Goal: Information Seeking & Learning: Learn about a topic

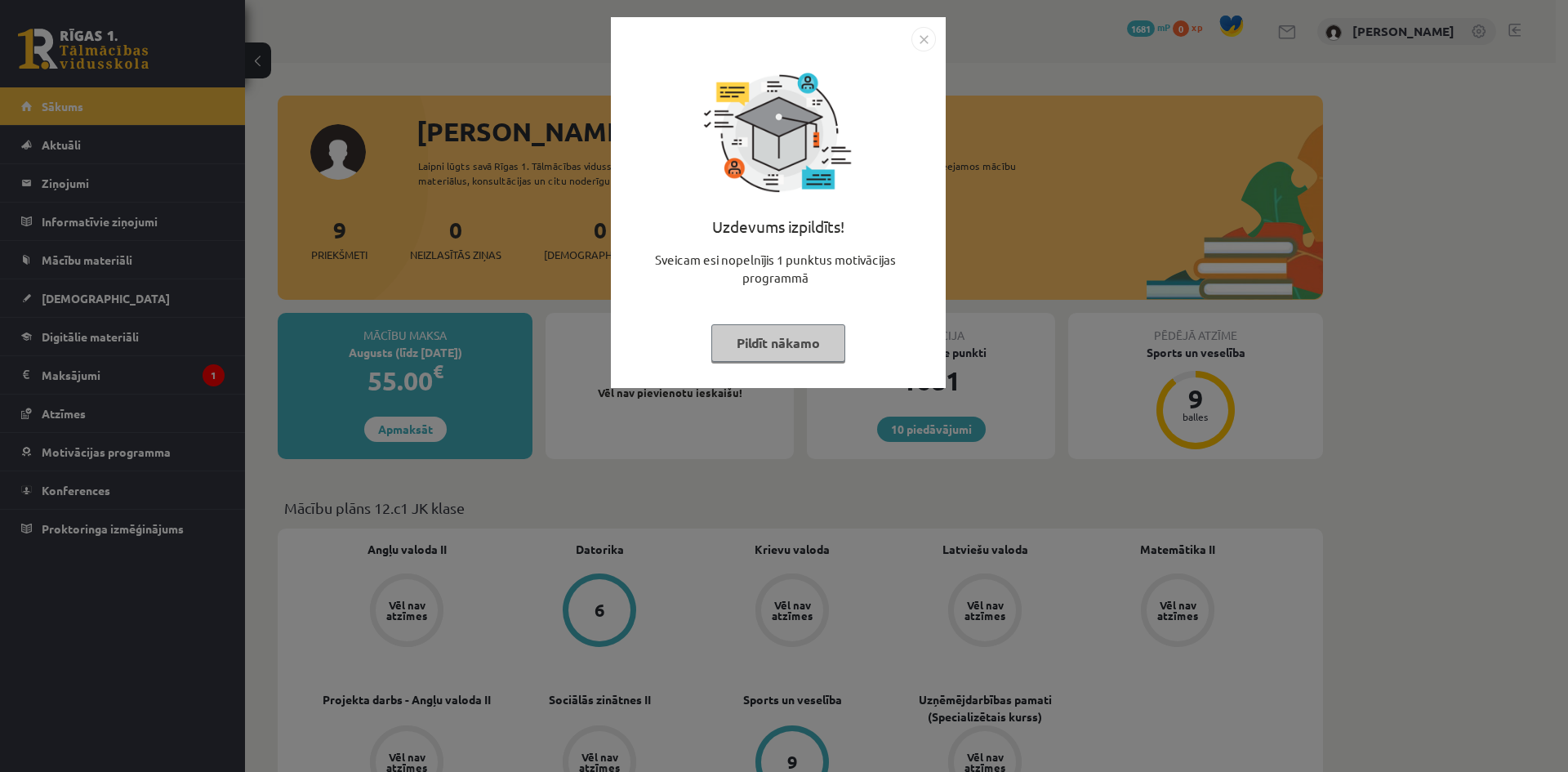
click at [930, 39] on img "Close" at bounding box center [923, 40] width 24 height 24
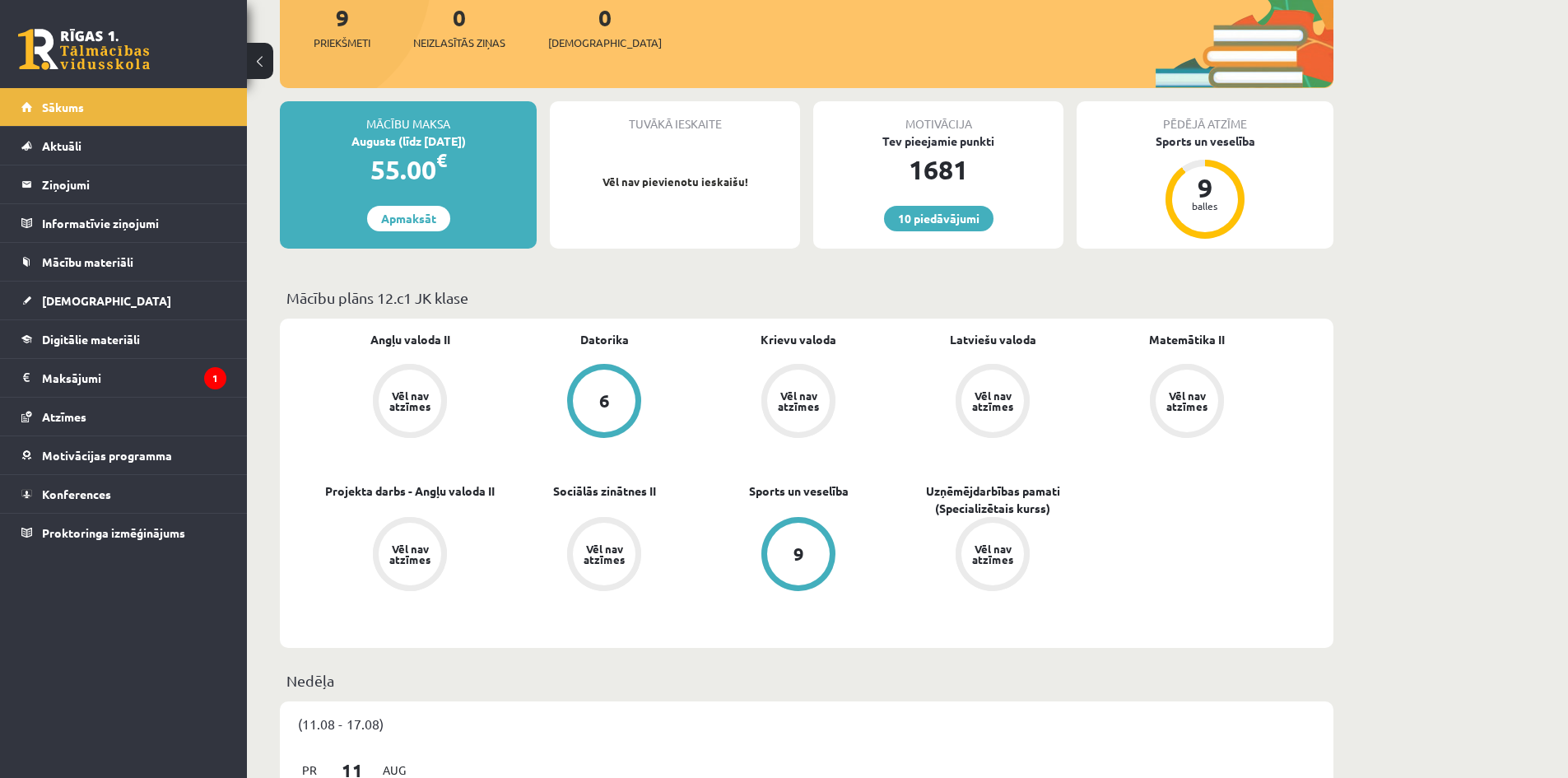
scroll to position [202, 0]
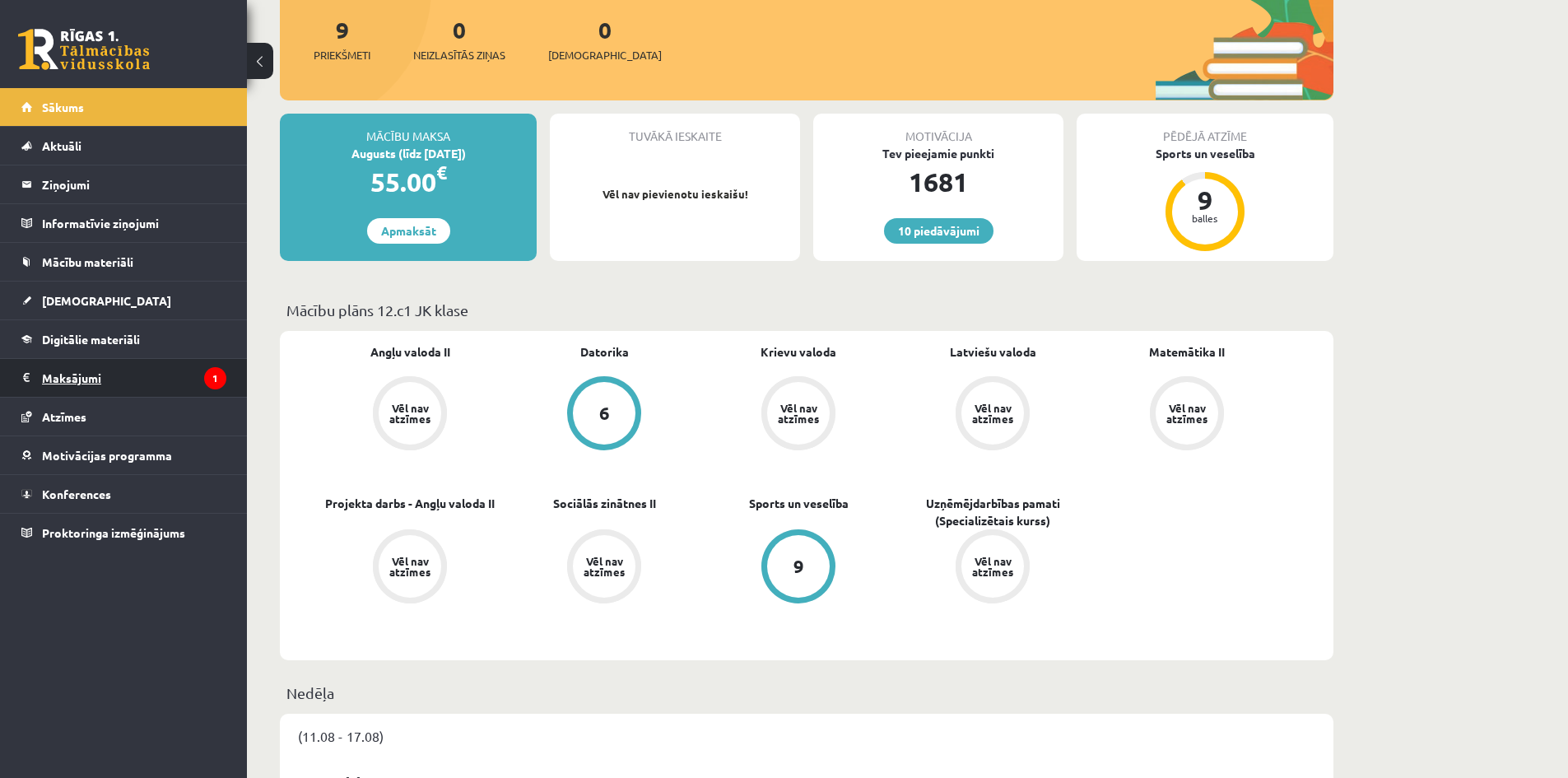
click at [166, 377] on legend "Maksājumi 1" at bounding box center [134, 378] width 184 height 38
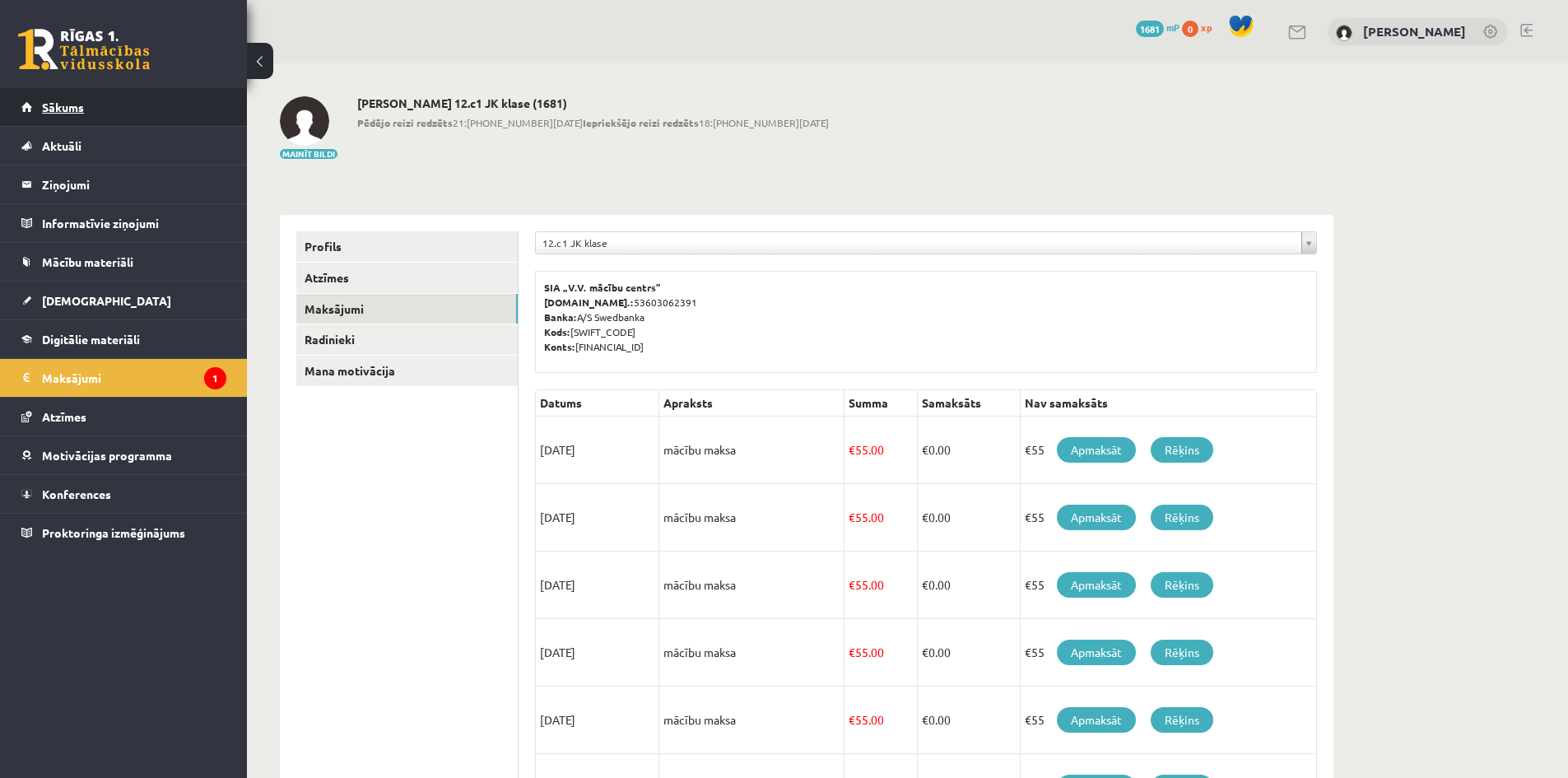
click at [84, 96] on link "Sākums" at bounding box center [124, 107] width 205 height 38
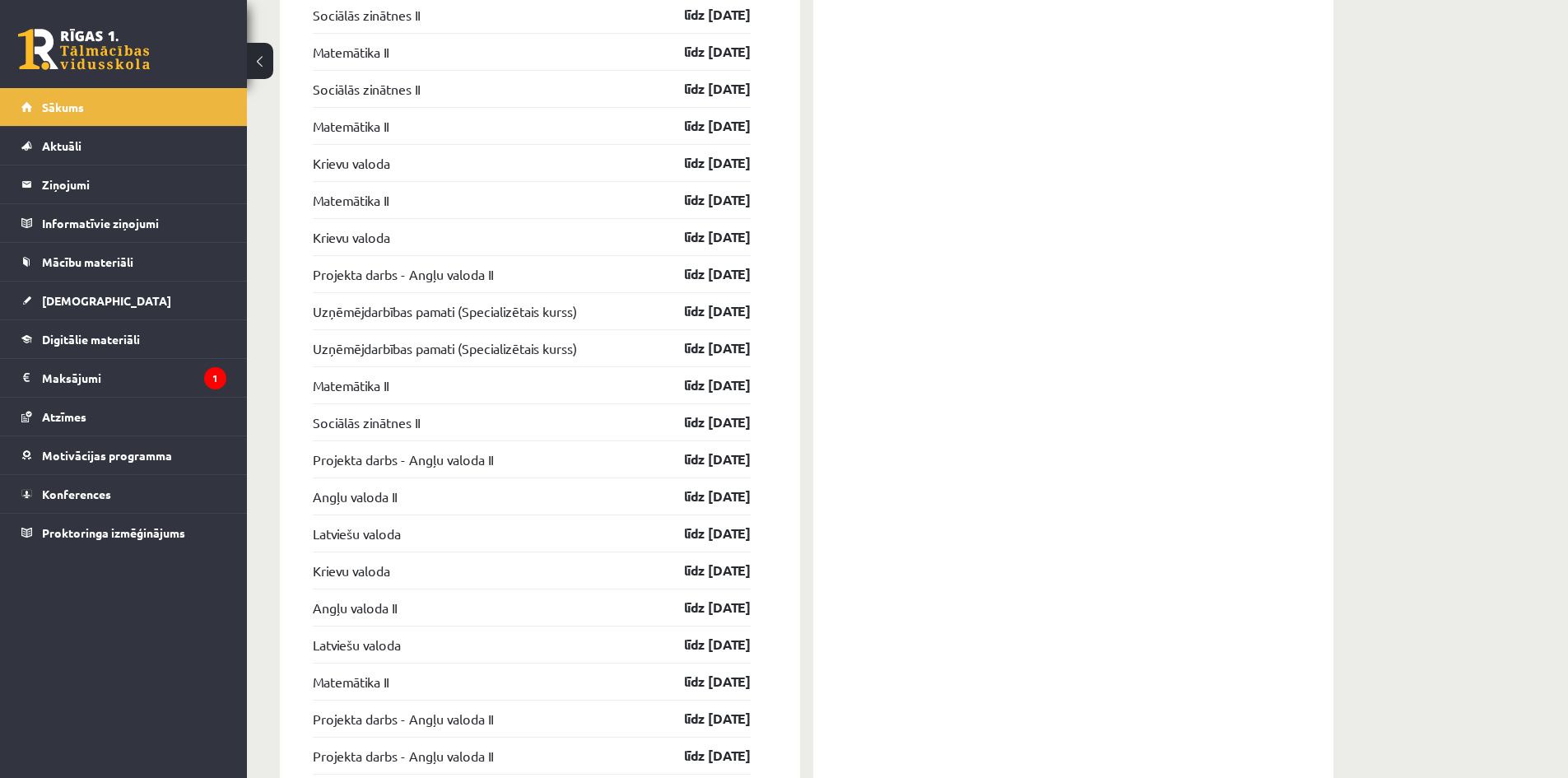
scroll to position [1568, 0]
click at [539, 315] on link "Uzņēmējdarbības pamati (Specializētais kurss)" at bounding box center [445, 307] width 265 height 20
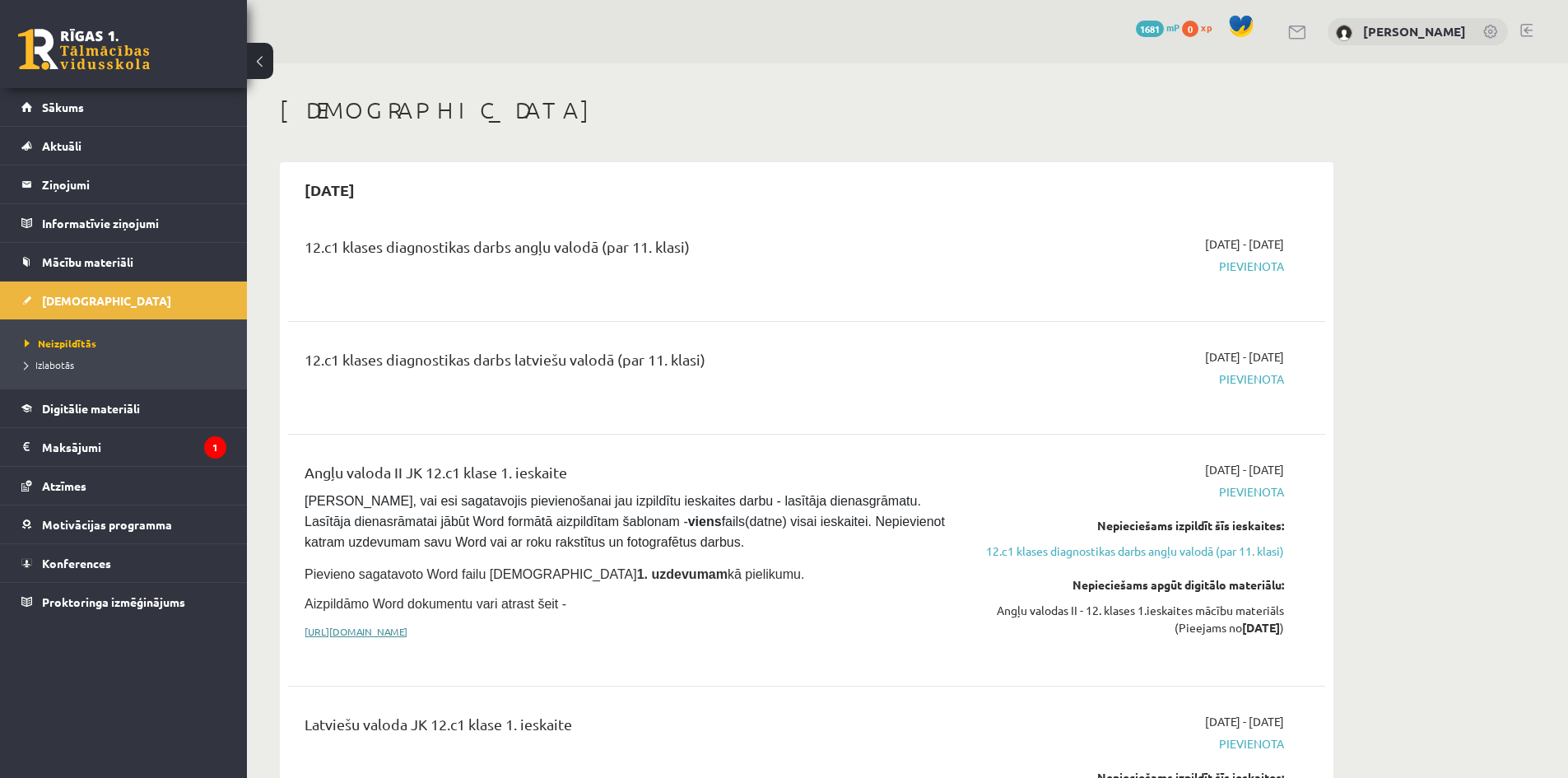
click at [408, 632] on link "https://drive.google.com/drive/folders/1IHE_ip15KOAbO2Se1NDGwZ2e__vlzPUf?usp=sh…" at bounding box center [356, 632] width 102 height 13
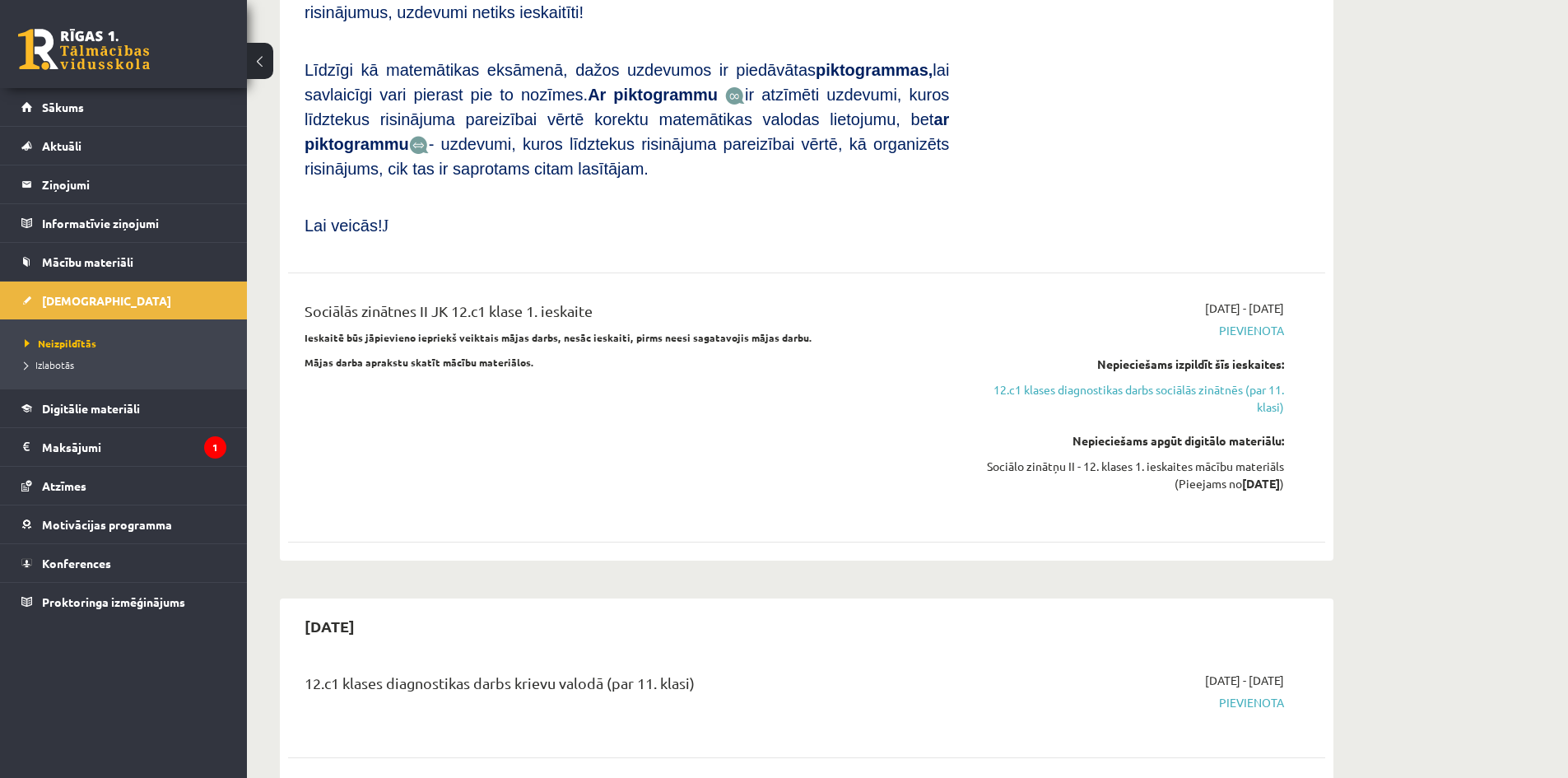
scroll to position [1862, 0]
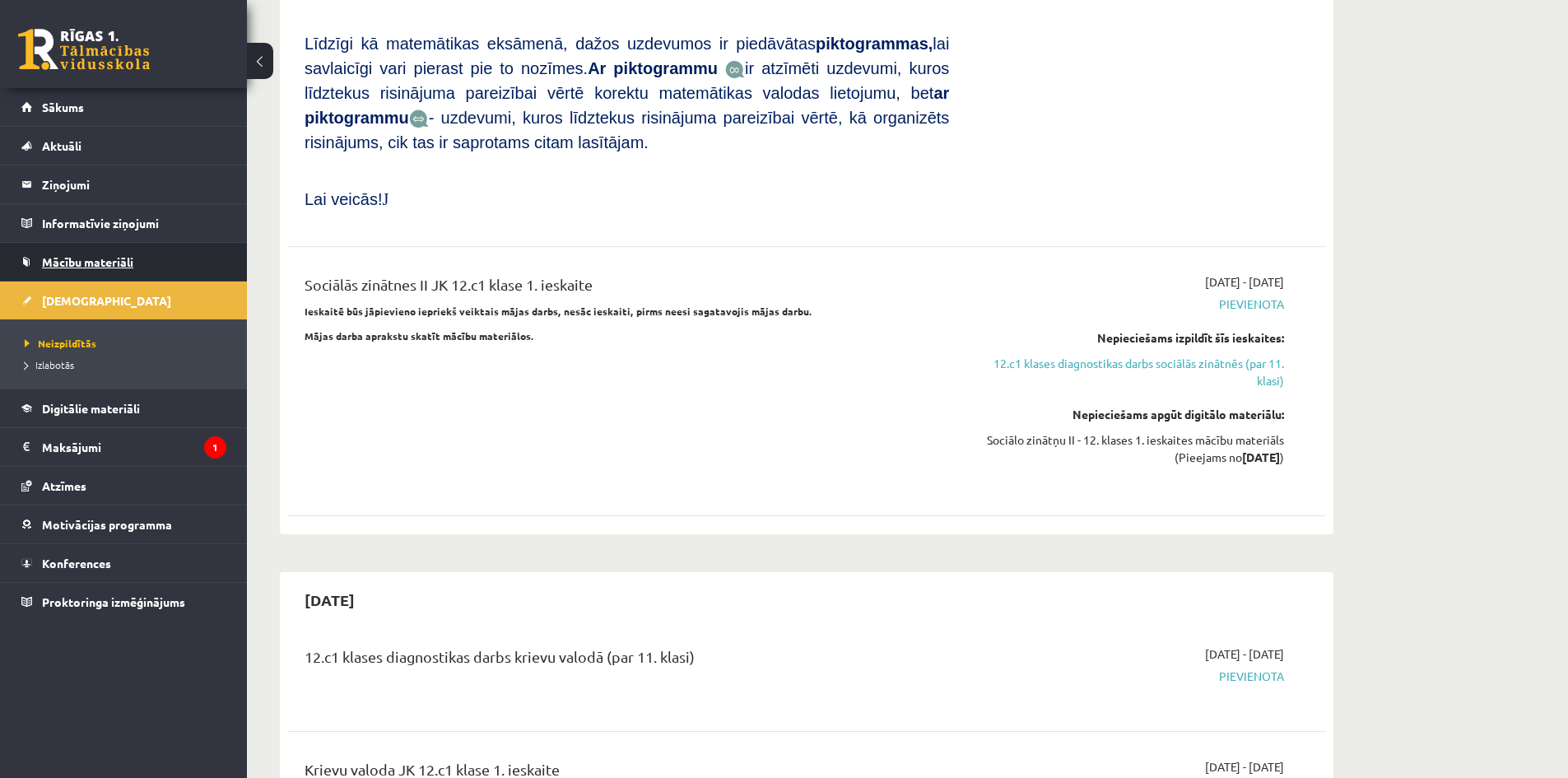
click at [99, 261] on span "Mācību materiāli" at bounding box center [87, 262] width 91 height 15
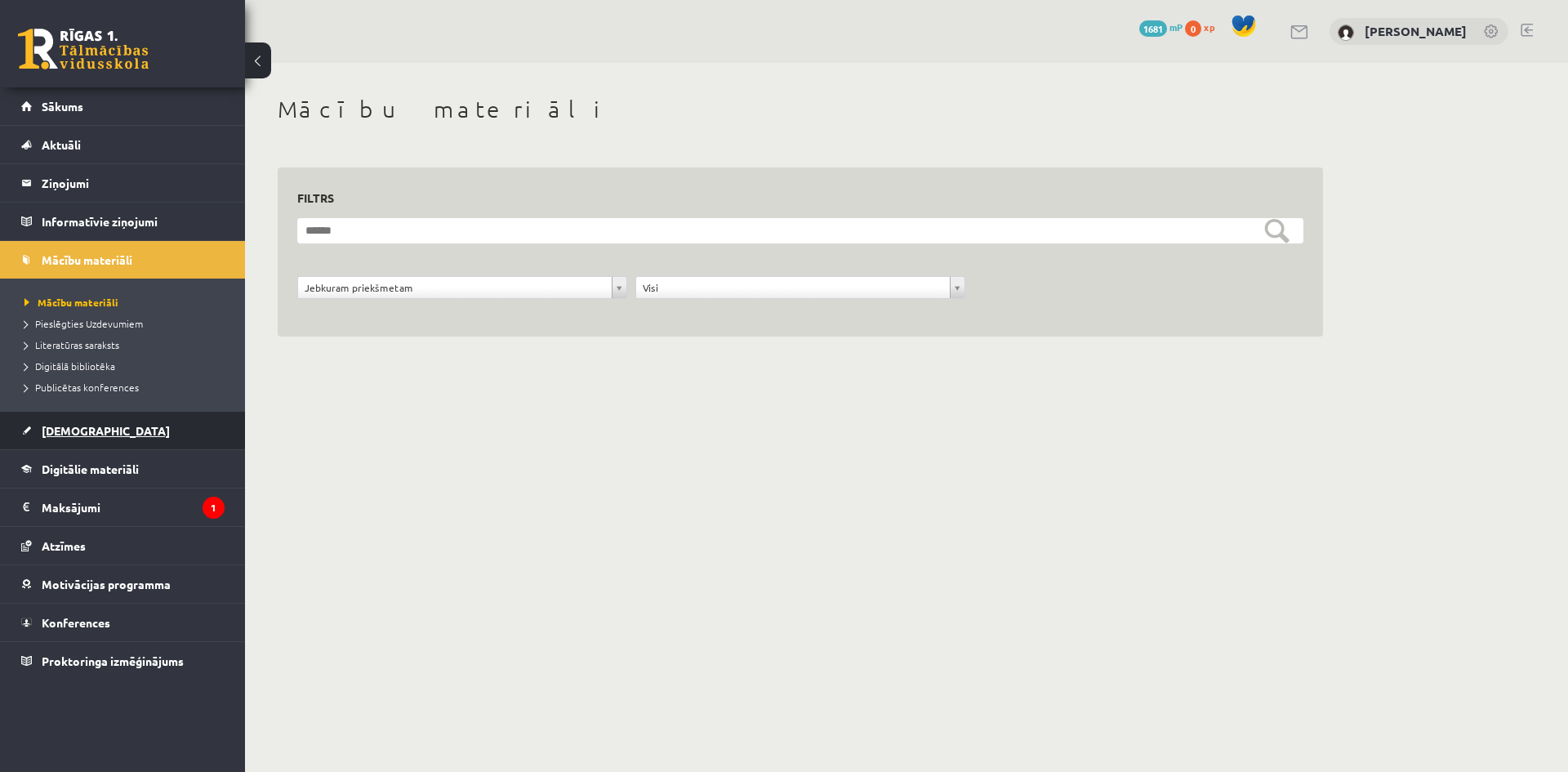
click at [88, 424] on link "[DEMOGRAPHIC_DATA]" at bounding box center [123, 430] width 203 height 38
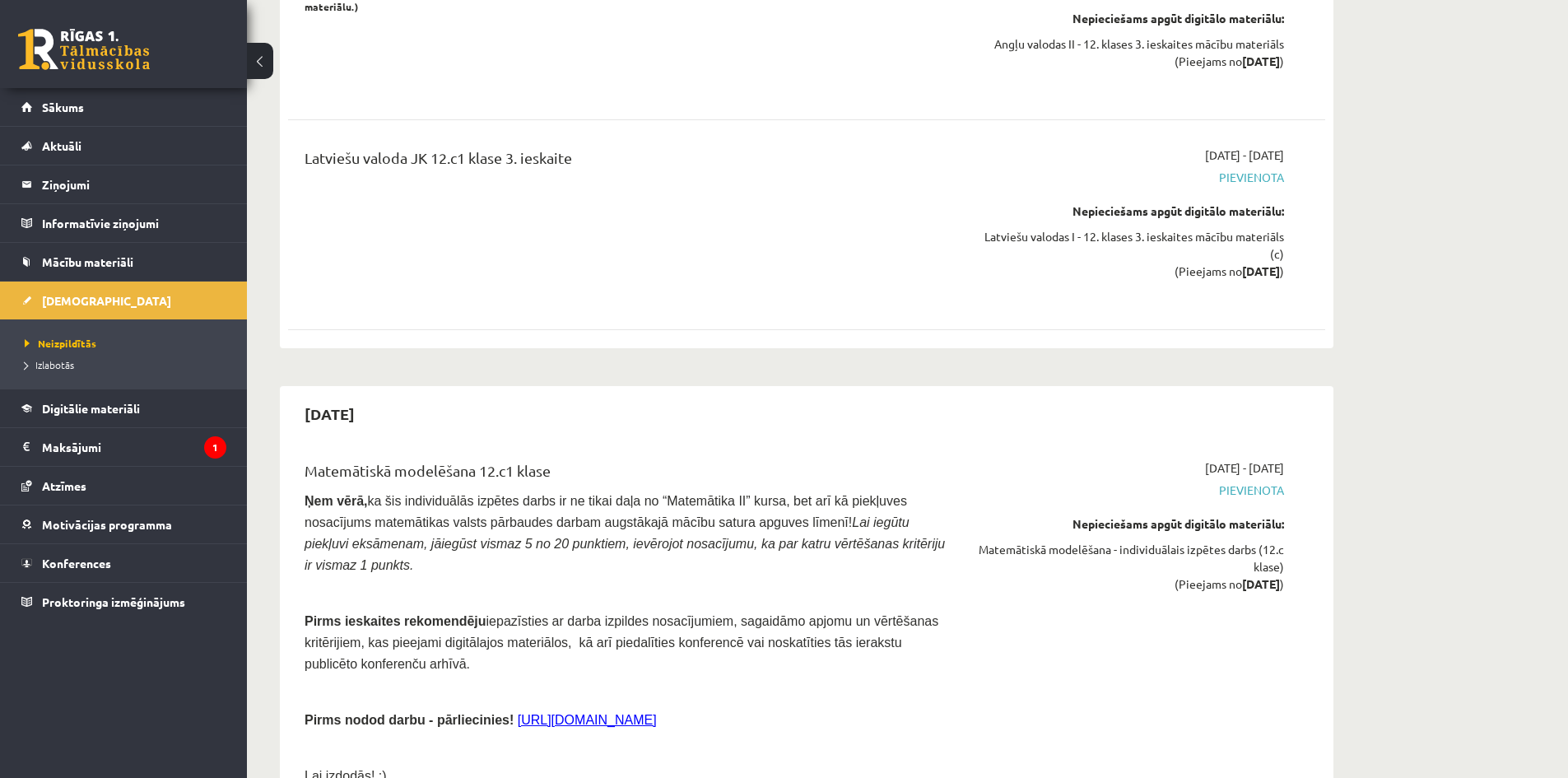
scroll to position [7447, 0]
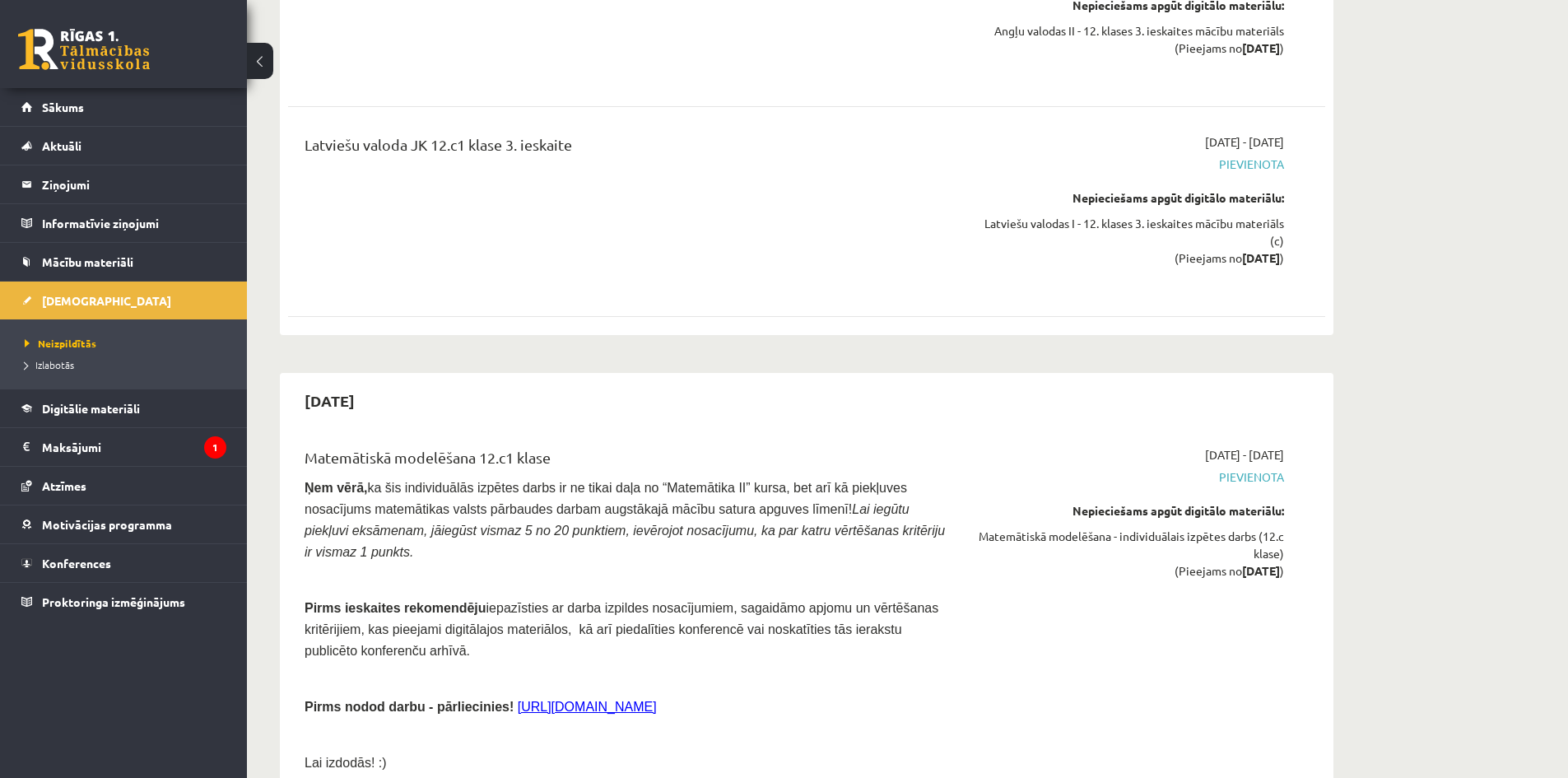
click at [657, 700] on link "https://docs.google.com/document/d/1JdIrSLSzq7pAW7dsa9qM59eHJKJH33eN/edit?usp=s…" at bounding box center [587, 707] width 139 height 14
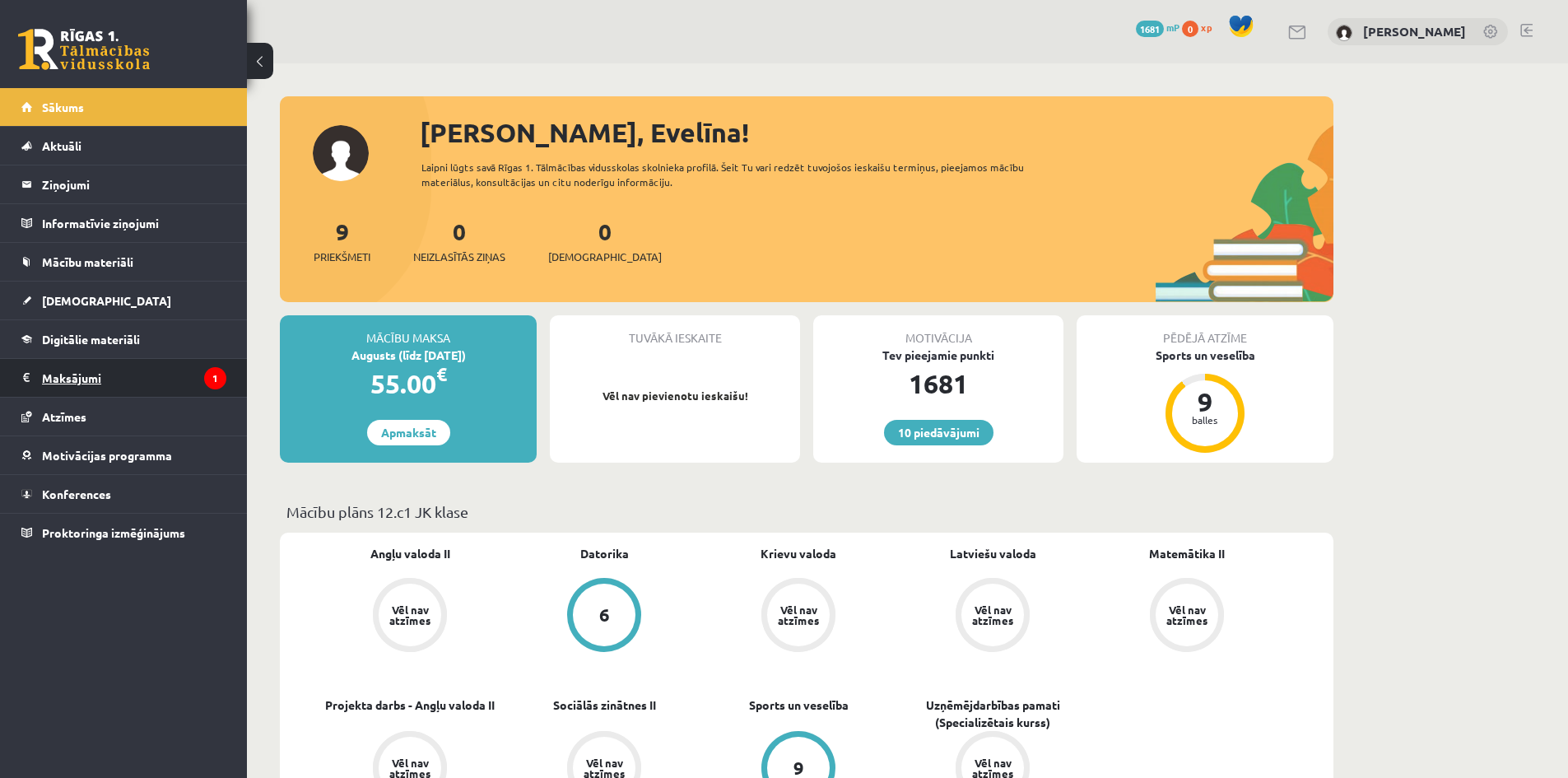
click at [102, 361] on legend "Maksājumi 1" at bounding box center [134, 378] width 184 height 38
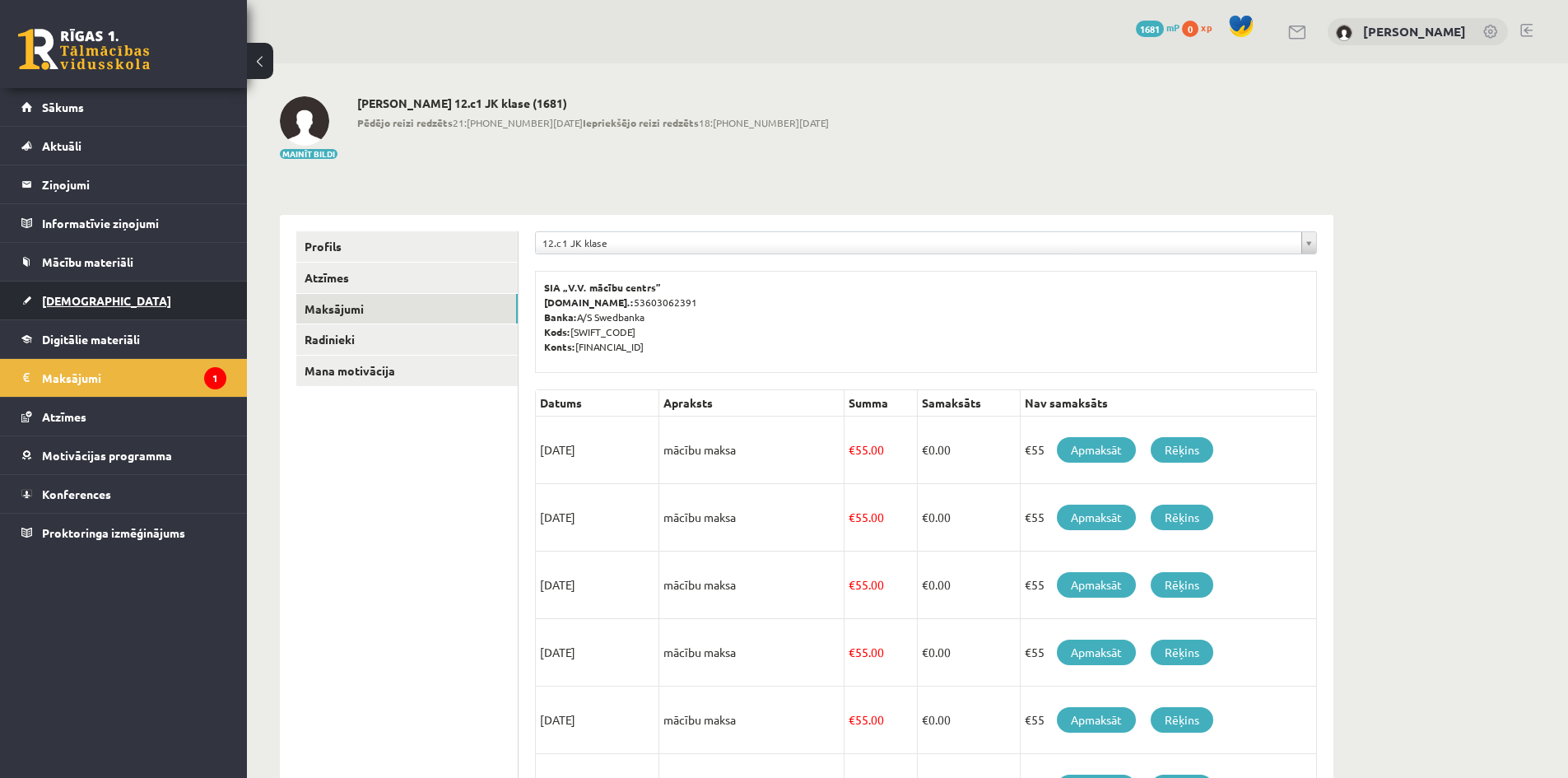
click at [89, 295] on span "[DEMOGRAPHIC_DATA]" at bounding box center [106, 301] width 129 height 15
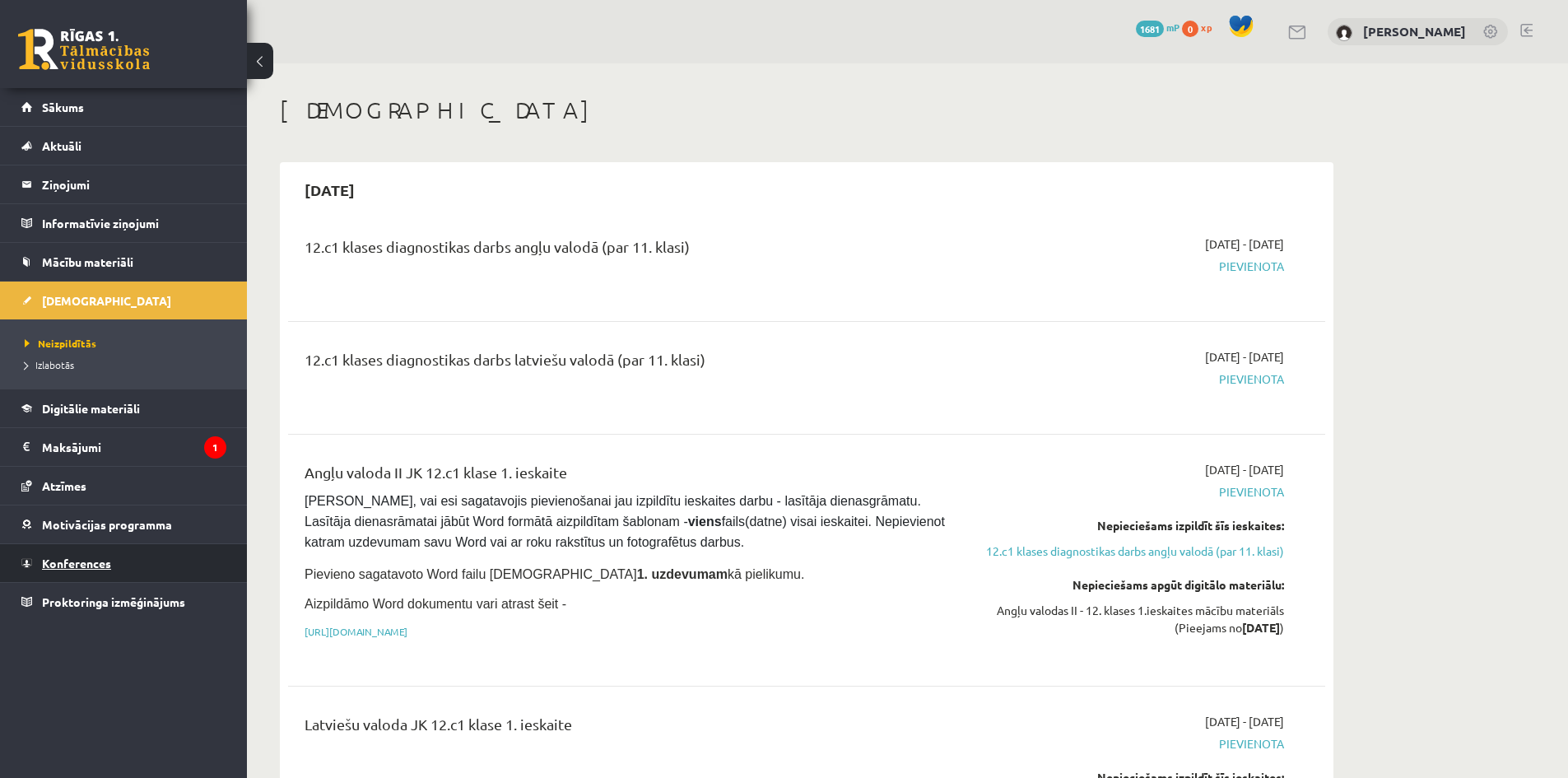
click at [102, 565] on span "Konferences" at bounding box center [76, 564] width 69 height 15
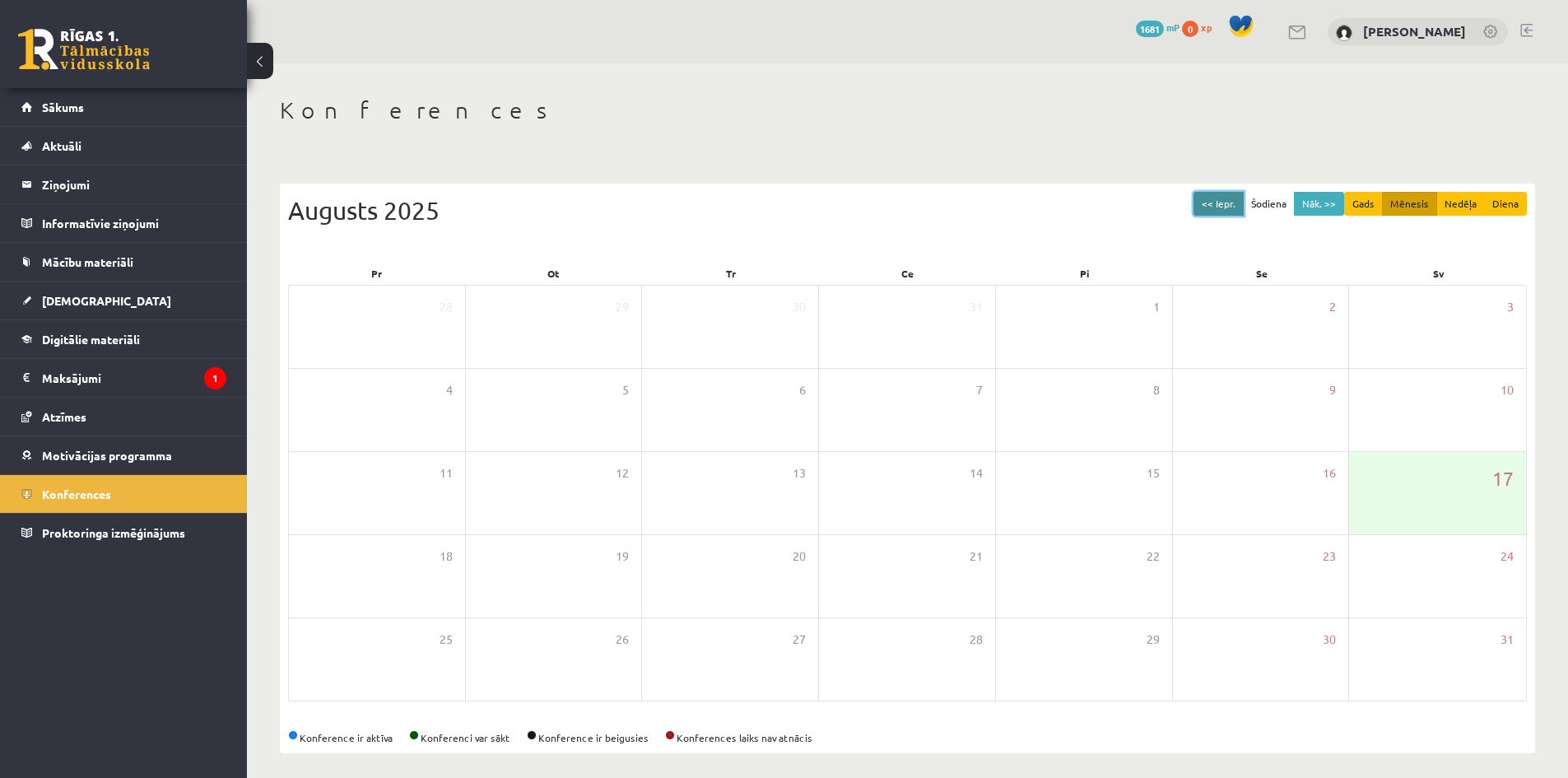
click at [1221, 206] on button "<< Iepr." at bounding box center [1218, 203] width 50 height 24
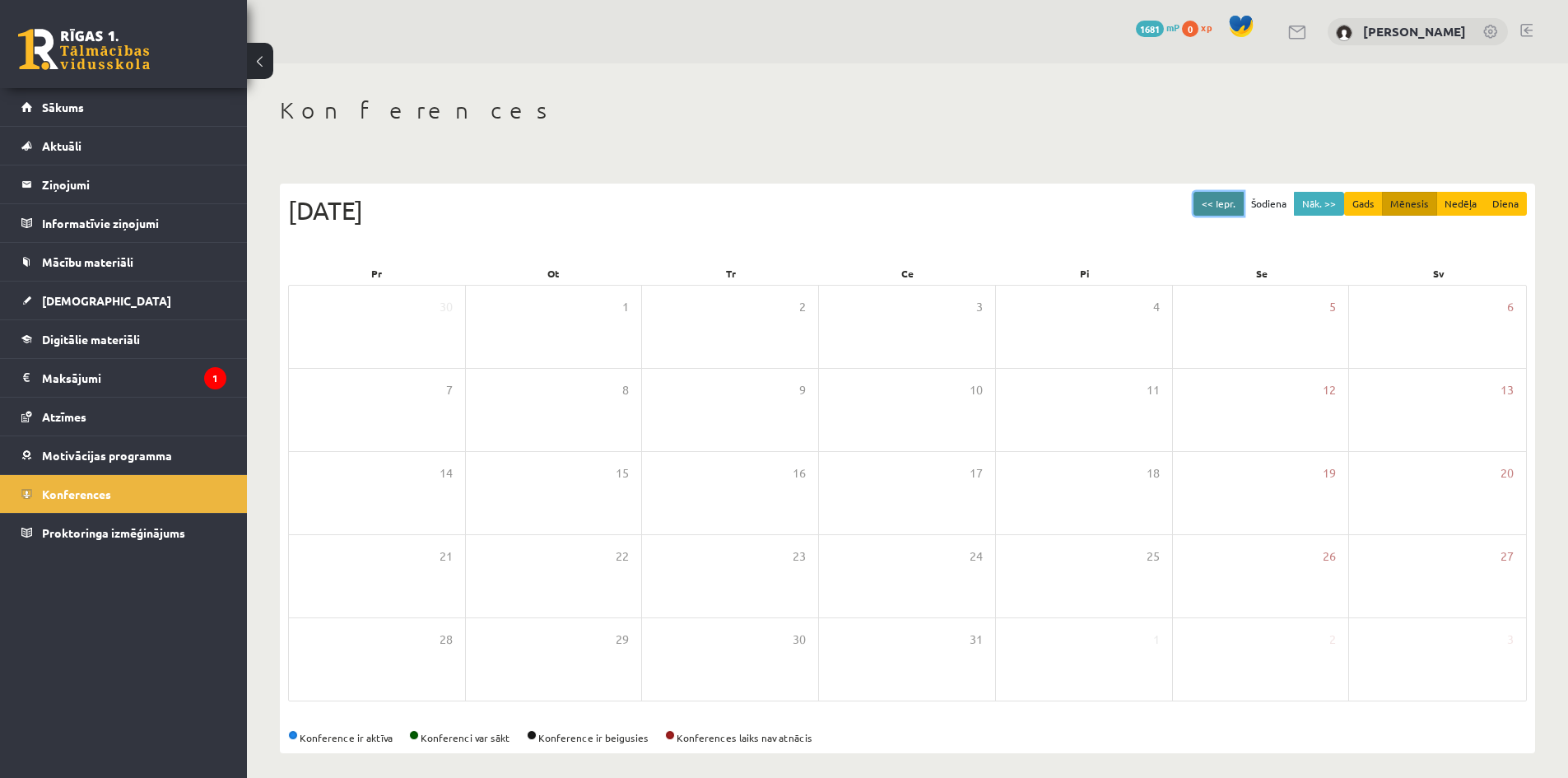
click at [1221, 206] on button "<< Iepr." at bounding box center [1218, 203] width 50 height 24
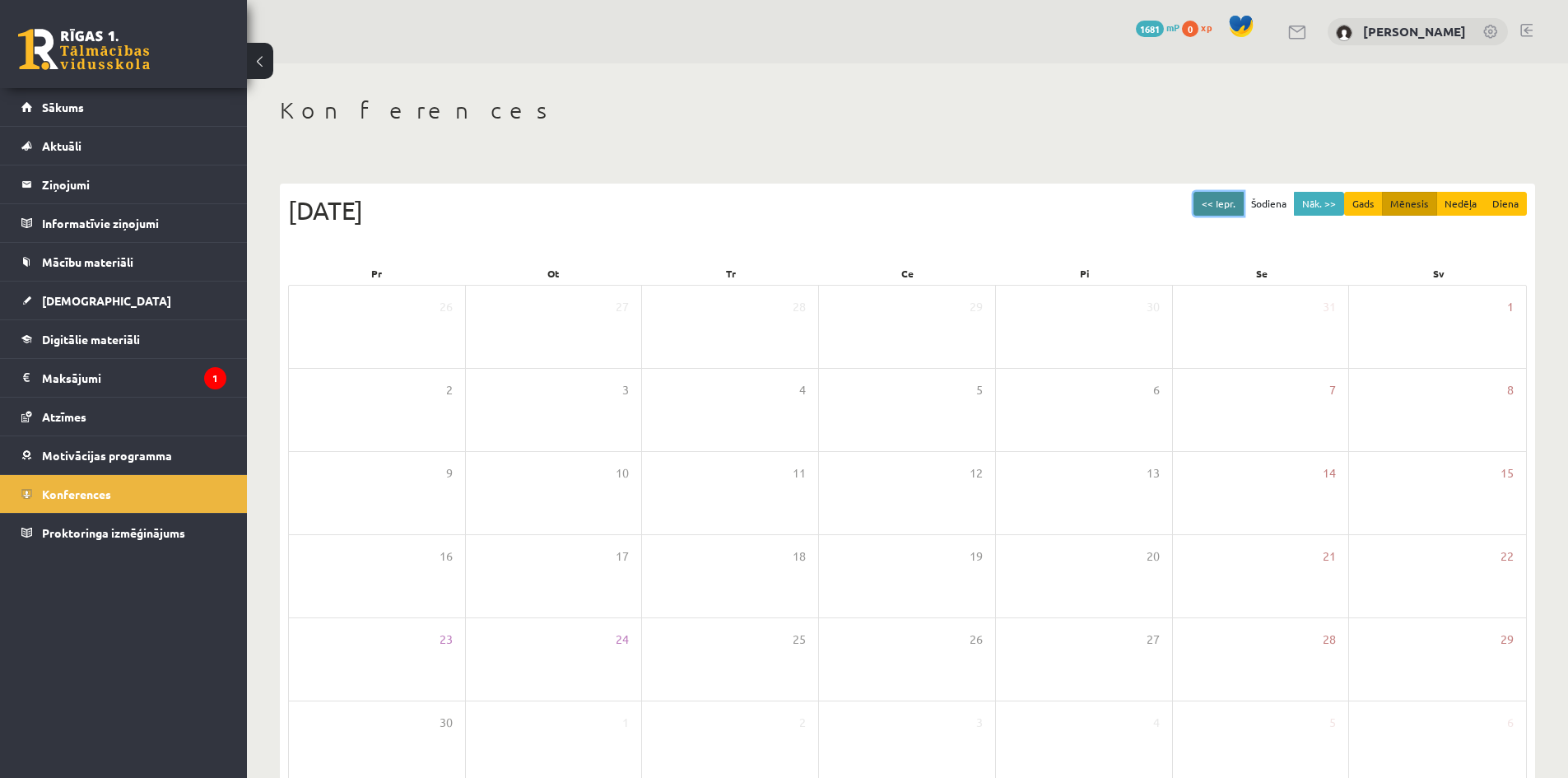
click at [1221, 206] on button "<< Iepr." at bounding box center [1218, 203] width 50 height 24
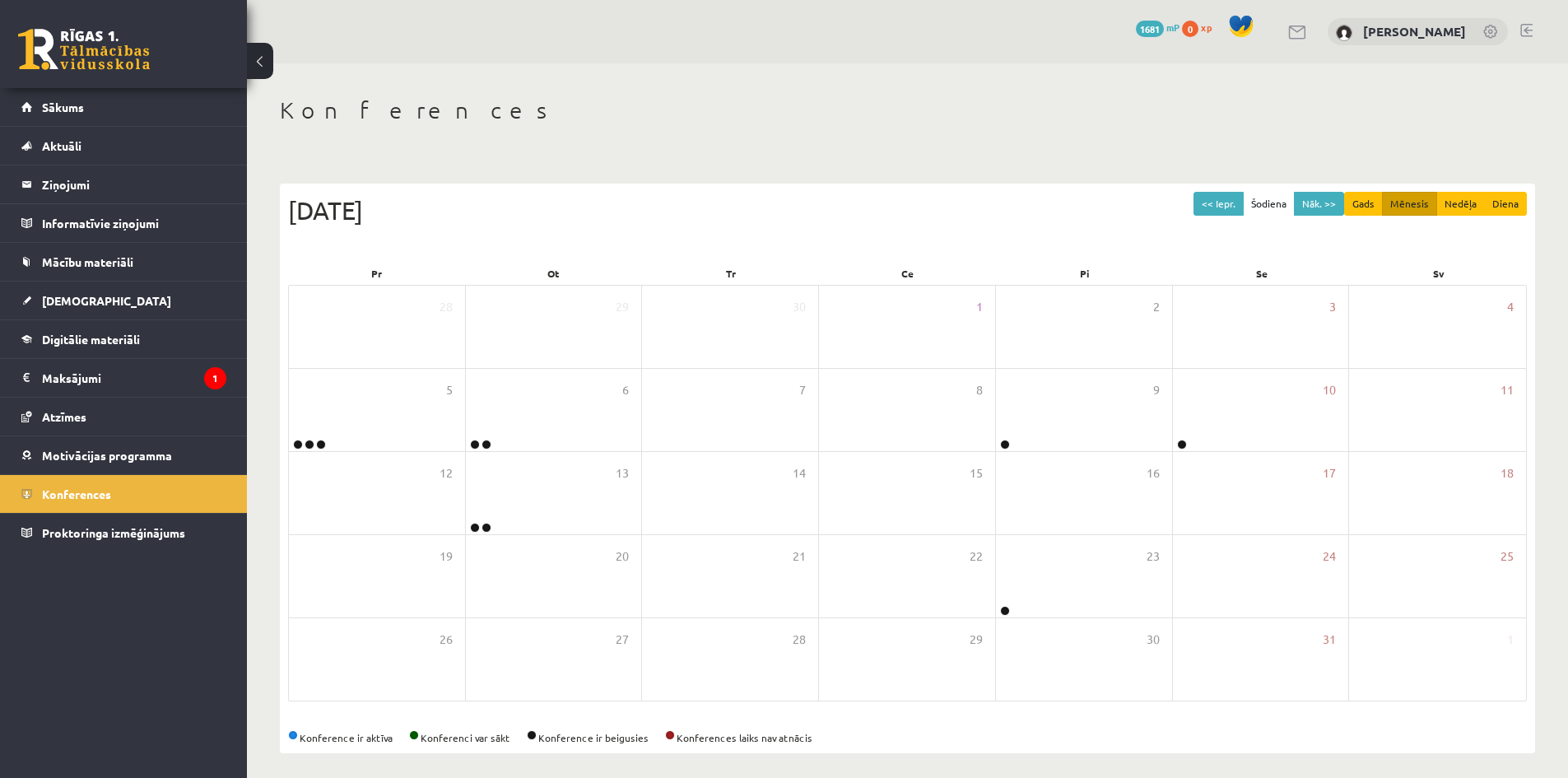
click at [1531, 35] on link at bounding box center [1526, 30] width 12 height 13
